Goal: Information Seeking & Learning: Learn about a topic

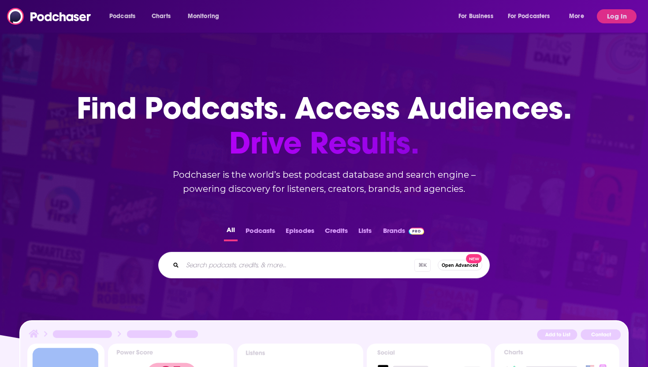
click at [238, 277] on div "⌘ K Open Advanced New" at bounding box center [324, 265] width 332 height 26
click at [244, 265] on input "Search podcasts, credits, & more..." at bounding box center [310, 265] width 255 height 14
type input "the breakout ceo"
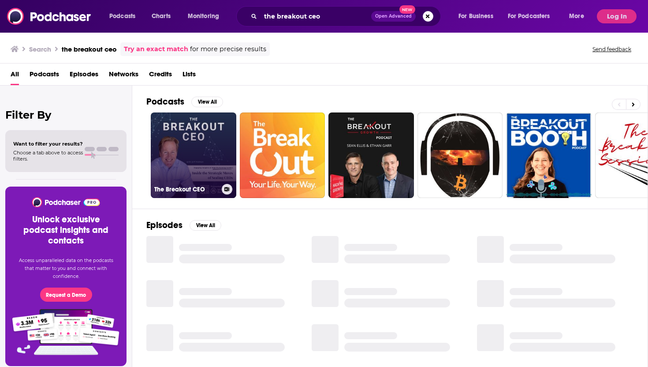
click at [198, 190] on h3 "The Breakout CEO" at bounding box center [186, 189] width 64 height 7
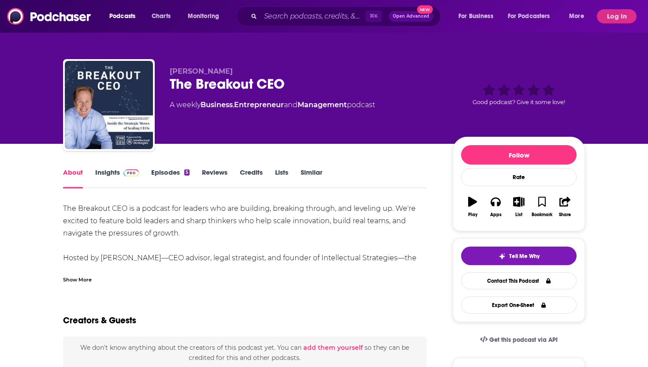
click at [119, 173] on link "Insights" at bounding box center [117, 178] width 44 height 20
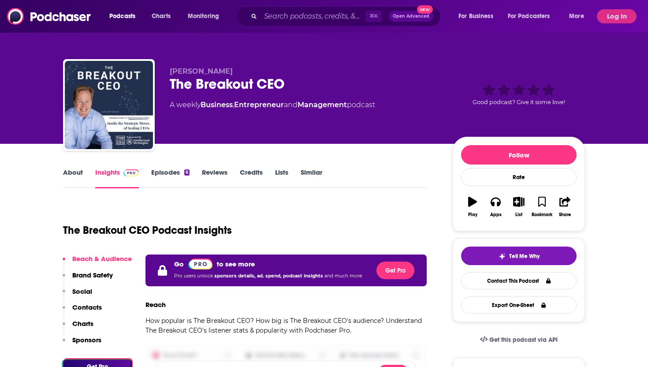
click at [340, 109] on link "Management" at bounding box center [322, 105] width 49 height 8
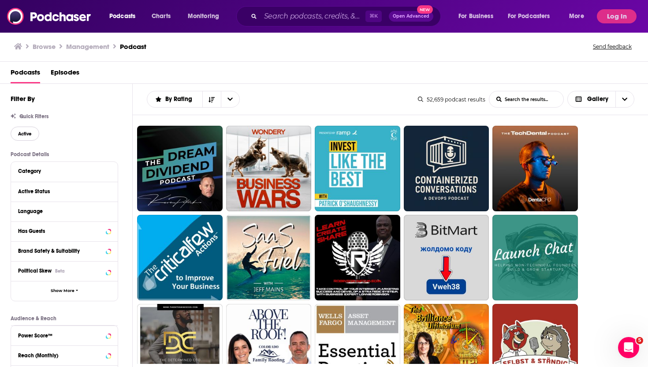
click at [28, 135] on span "Active" at bounding box center [25, 133] width 14 height 5
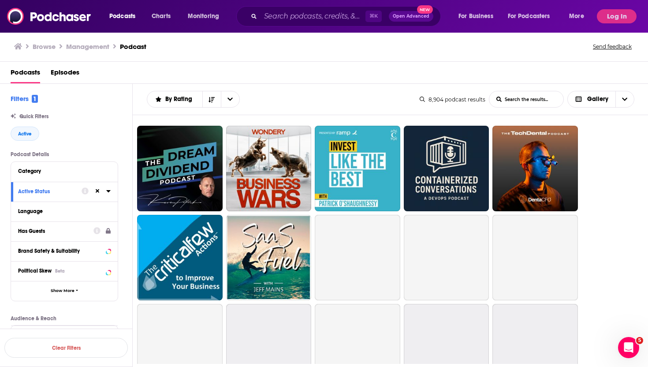
click at [55, 234] on div "Has Guests" at bounding box center [53, 231] width 70 height 6
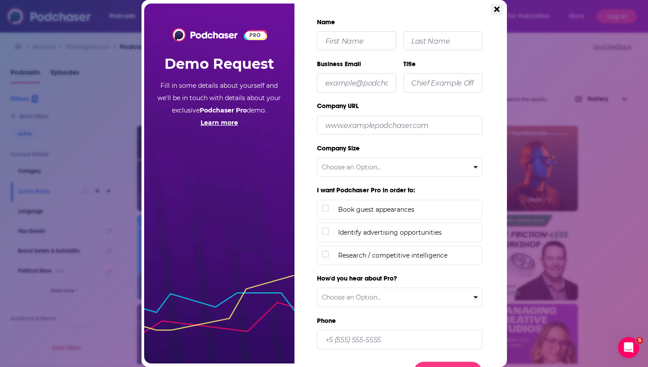
click at [502, 8] on button "Close" at bounding box center [497, 10] width 12 height 12
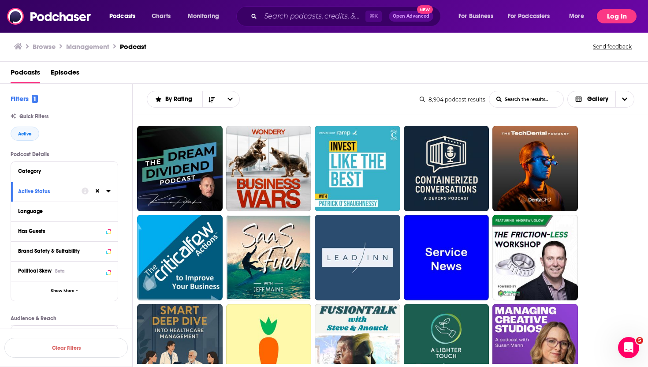
click at [612, 15] on button "Log In" at bounding box center [617, 16] width 40 height 14
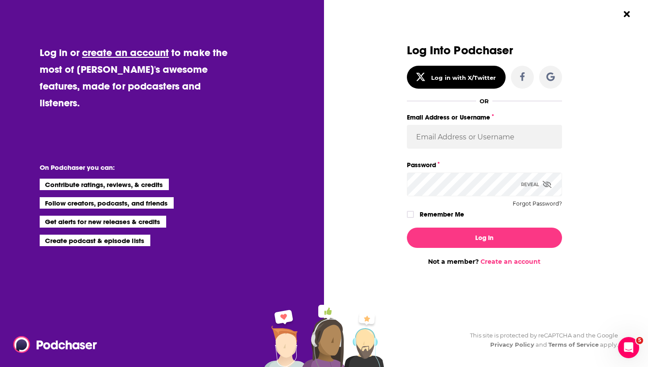
click at [441, 171] on div "Password Reveal Forgot Password?" at bounding box center [484, 177] width 155 height 37
click at [452, 140] on input "Email Address or Username" at bounding box center [484, 137] width 155 height 24
type input "[PERSON_NAME][EMAIL_ADDRESS][DOMAIN_NAME]"
click at [409, 213] on icon "Dialog" at bounding box center [410, 214] width 5 height 5
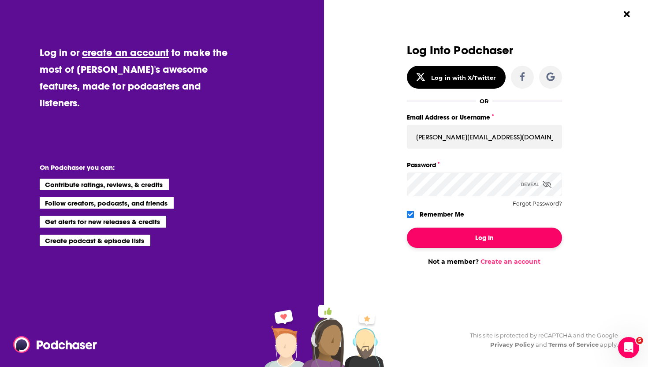
click at [463, 246] on button "Log In" at bounding box center [484, 238] width 155 height 20
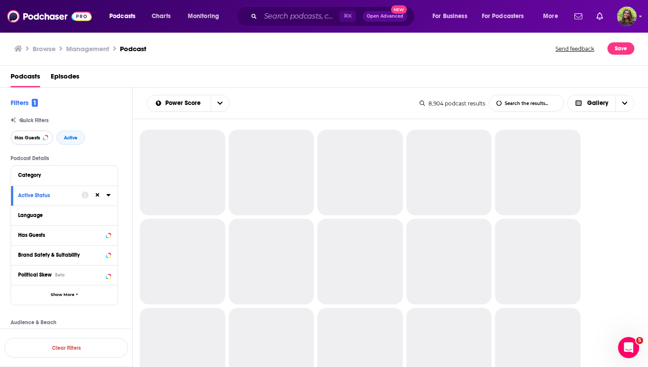
click at [41, 134] on button "Has Guests" at bounding box center [32, 138] width 42 height 14
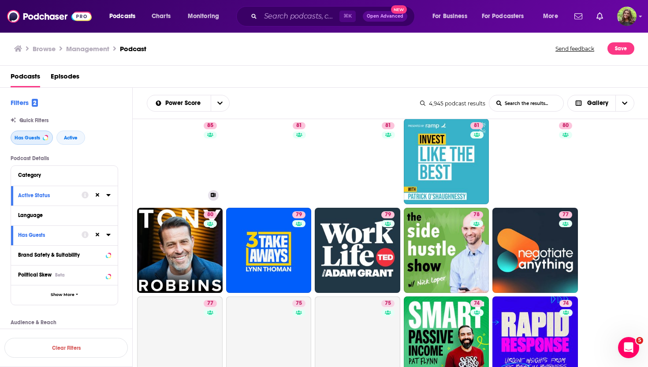
scroll to position [112, 0]
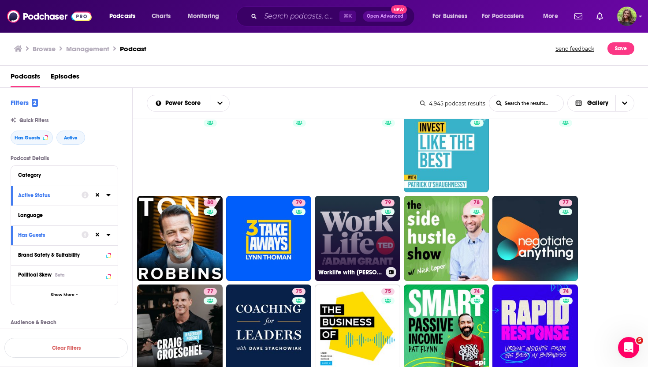
click at [340, 220] on link "79 Worklife with [PERSON_NAME]" at bounding box center [358, 239] width 86 height 86
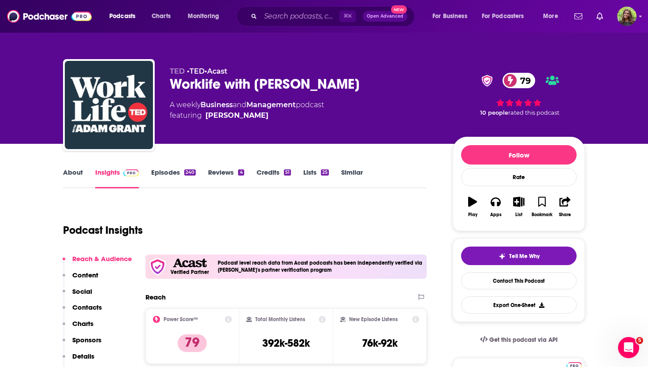
scroll to position [34, 0]
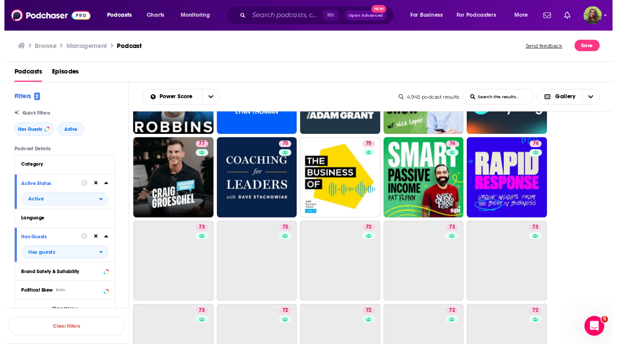
scroll to position [270, 0]
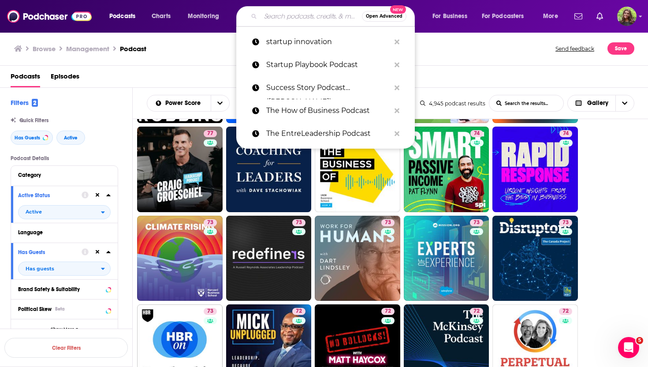
click at [315, 14] on input "Search podcasts, credits, & more..." at bounding box center [311, 16] width 101 height 14
